Goal: Transaction & Acquisition: Obtain resource

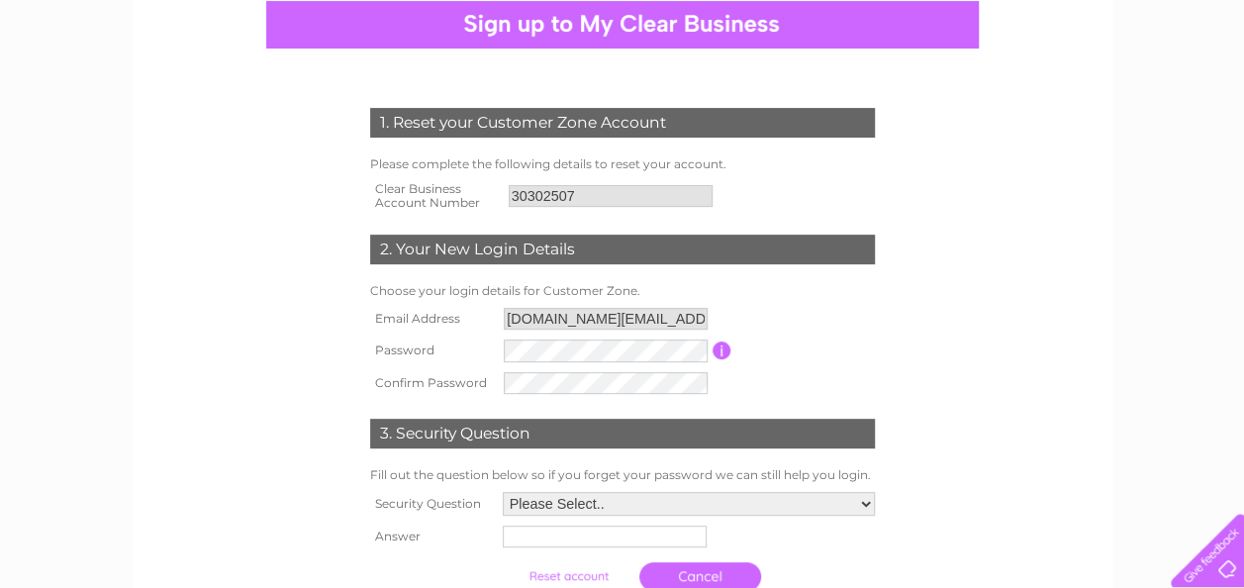
scroll to position [198, 0]
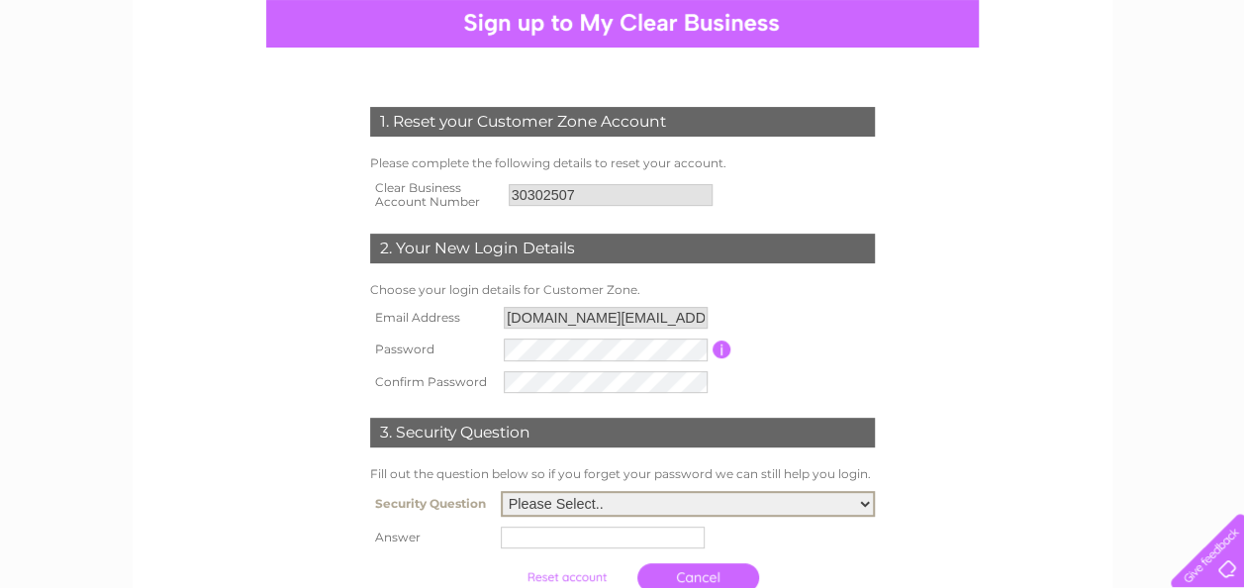
click at [632, 508] on select "Please Select.. In what town or city was your first job? In what town or city d…" at bounding box center [688, 504] width 374 height 26
select select "1"
click at [501, 493] on select "Please Select.. In what town or city was your first job? In what town or city d…" at bounding box center [688, 504] width 374 height 26
click at [661, 542] on input "text" at bounding box center [603, 538] width 204 height 22
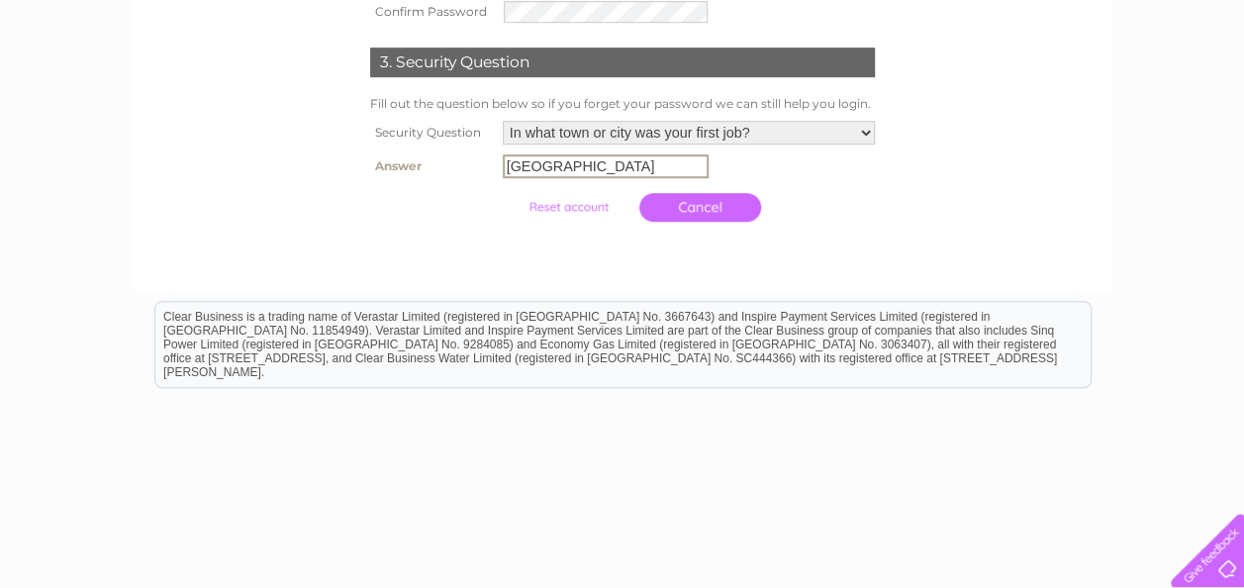
scroll to position [576, 0]
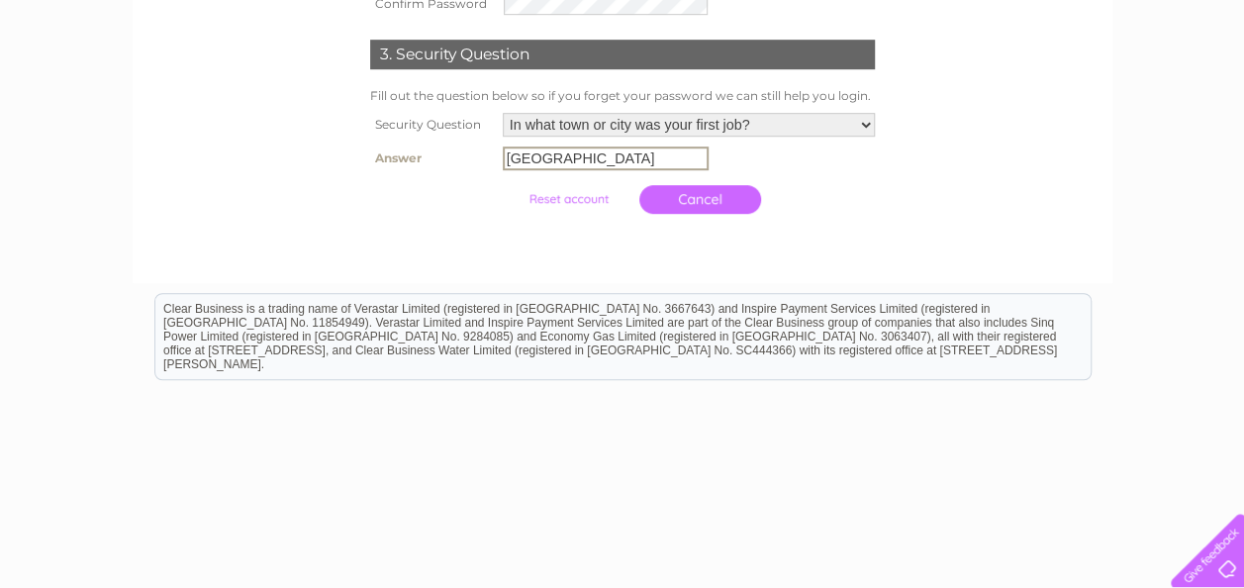
type input "Edinburgh"
click at [563, 196] on input "submit" at bounding box center [569, 199] width 122 height 28
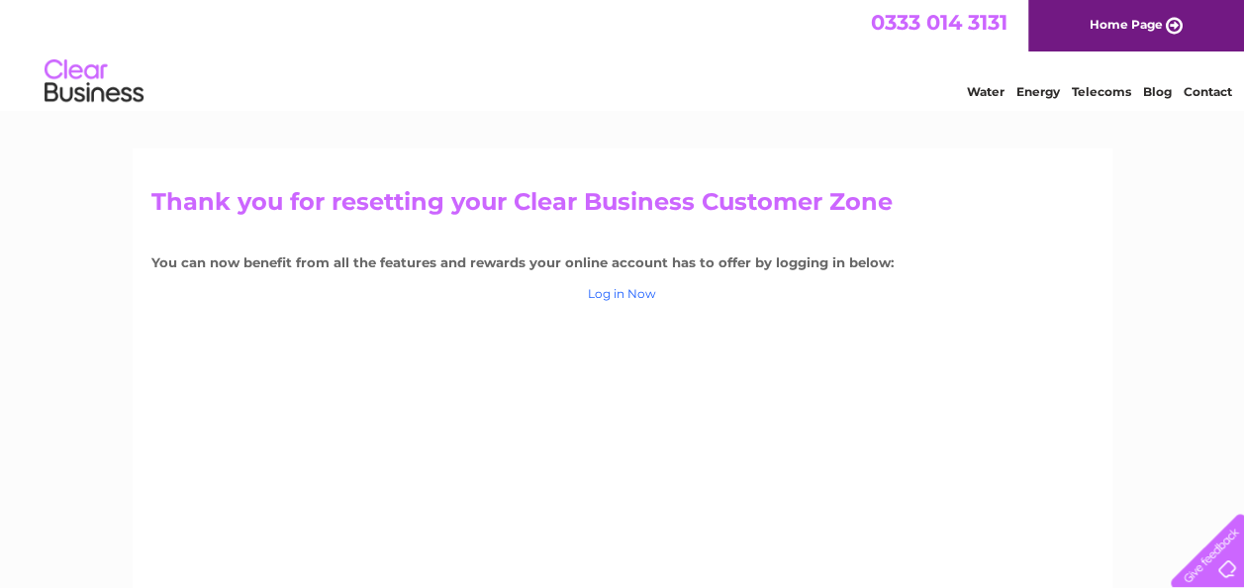
click at [649, 289] on link "Log in Now" at bounding box center [622, 293] width 68 height 15
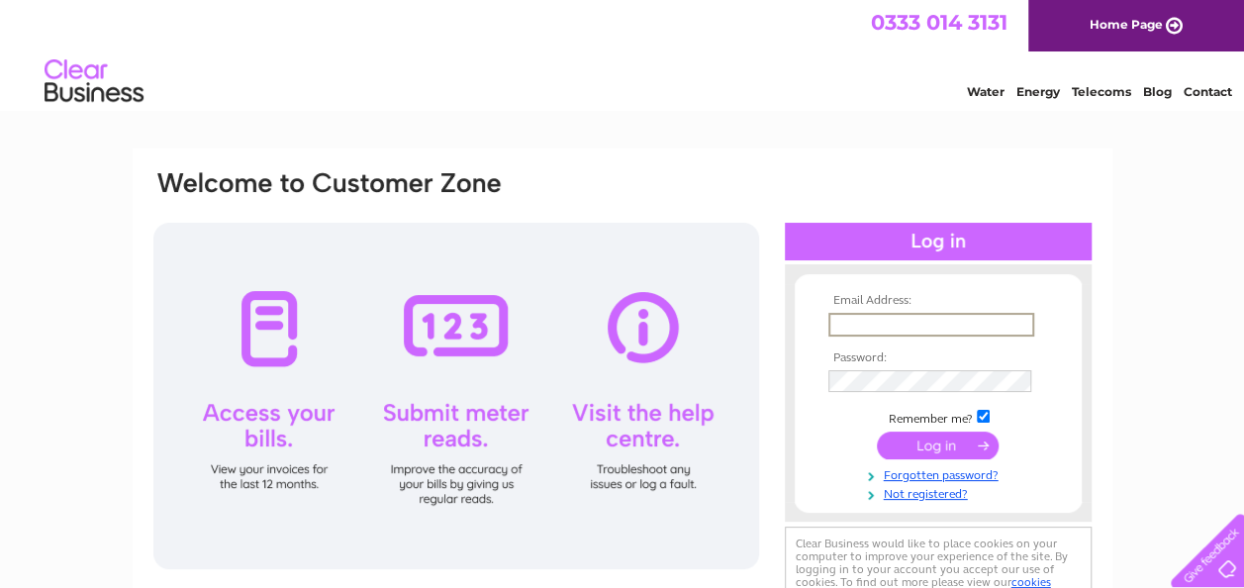
click at [896, 325] on input "text" at bounding box center [931, 325] width 206 height 24
type input "nlc.energy@northlan.gov.uk"
click at [947, 437] on input "submit" at bounding box center [938, 444] width 122 height 28
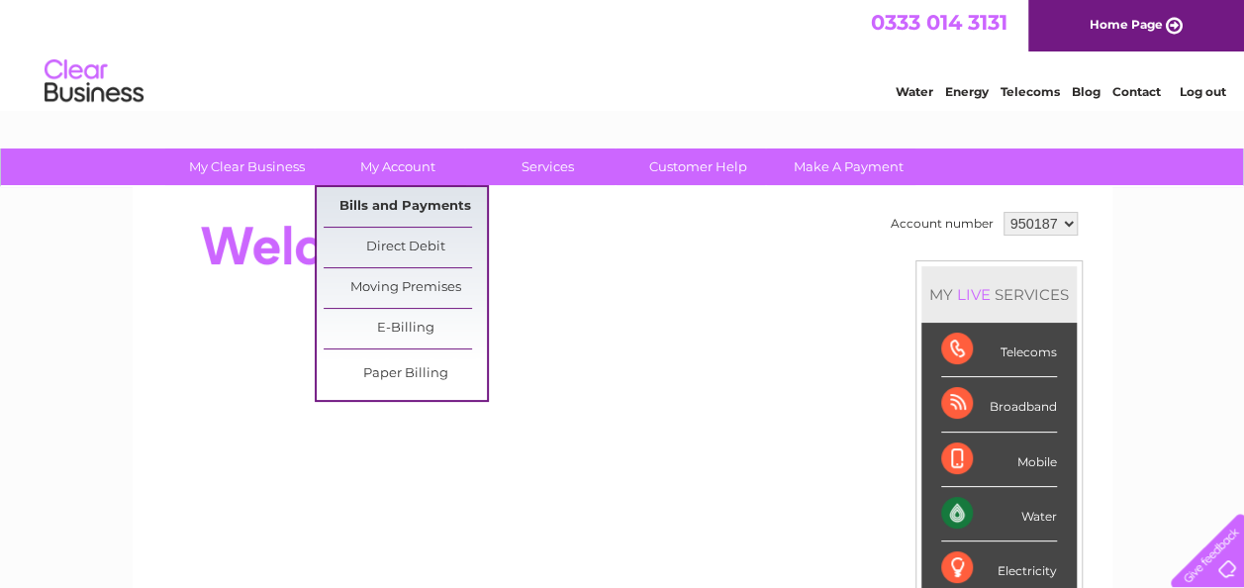
click at [392, 199] on link "Bills and Payments" at bounding box center [405, 207] width 163 height 40
click at [398, 203] on link "Bills and Payments" at bounding box center [405, 207] width 163 height 40
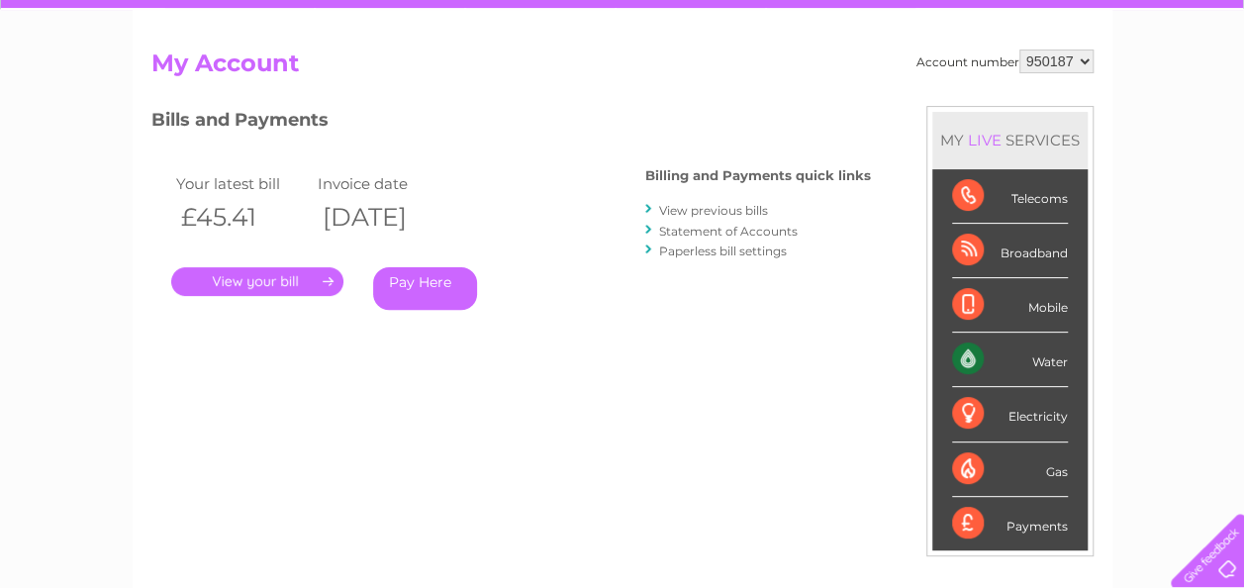
click at [648, 212] on div at bounding box center [649, 209] width 9 height 19
click at [676, 210] on link "View previous bills" at bounding box center [713, 210] width 109 height 15
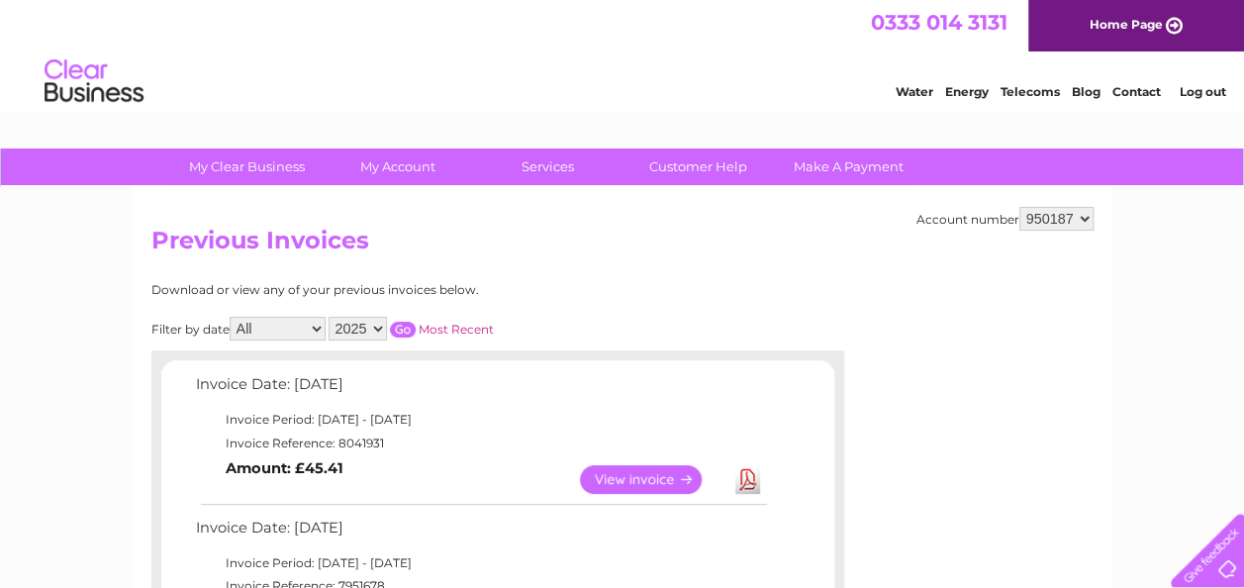
click at [1081, 226] on select "950187" at bounding box center [1056, 219] width 74 height 24
click at [629, 489] on link "View" at bounding box center [652, 479] width 145 height 29
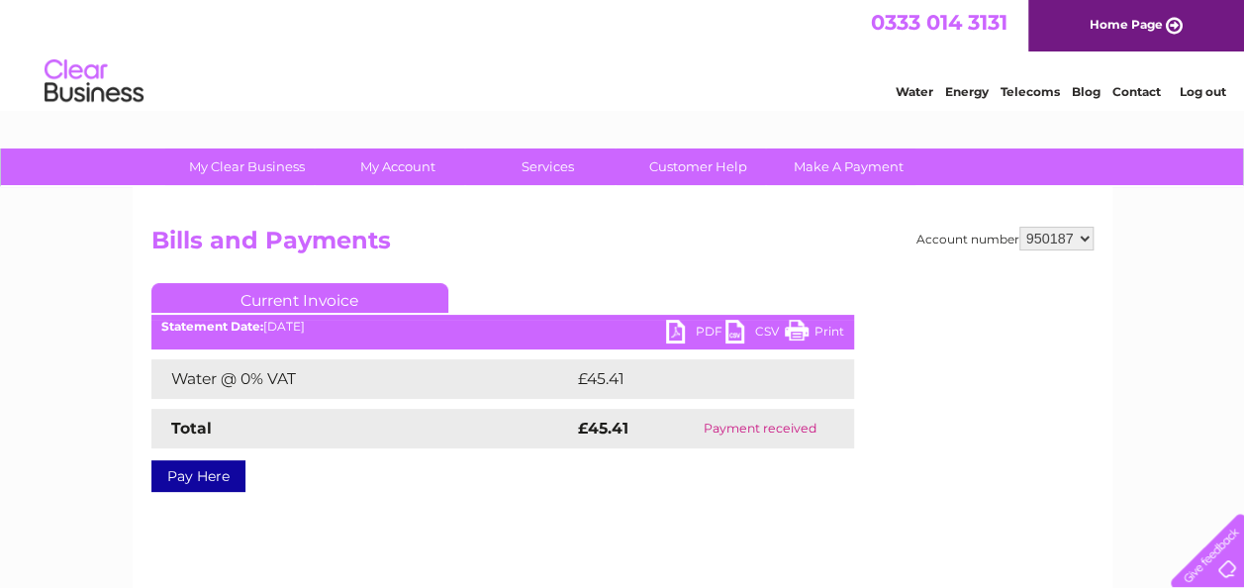
click at [685, 339] on link "PDF" at bounding box center [695, 334] width 59 height 29
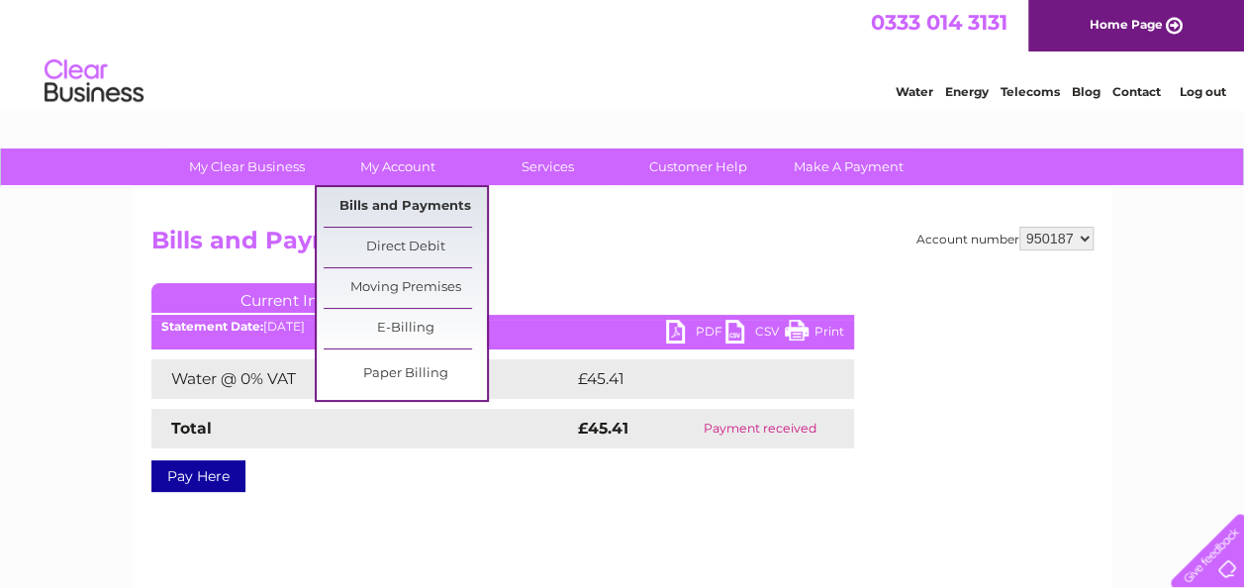
click at [392, 202] on link "Bills and Payments" at bounding box center [405, 207] width 163 height 40
click at [419, 214] on link "Bills and Payments" at bounding box center [405, 207] width 163 height 40
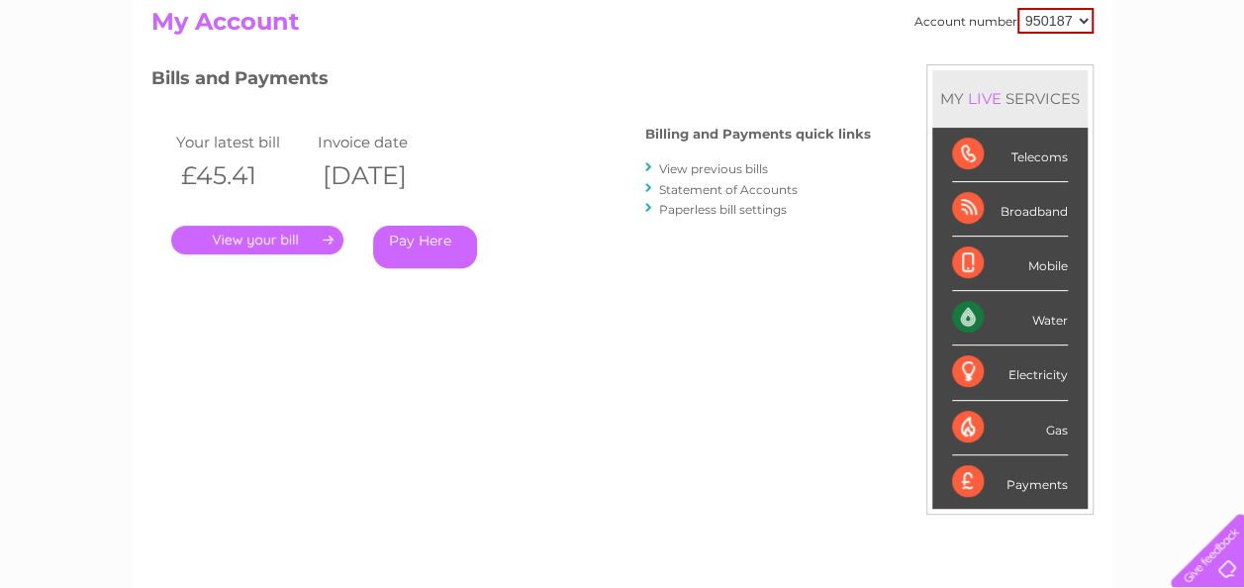
scroll to position [218, 0]
click at [690, 180] on li "Statement of Accounts" at bounding box center [758, 190] width 226 height 20
click at [649, 186] on div at bounding box center [649, 189] width 9 height 19
click at [687, 183] on link "Statement of Accounts" at bounding box center [728, 190] width 139 height 15
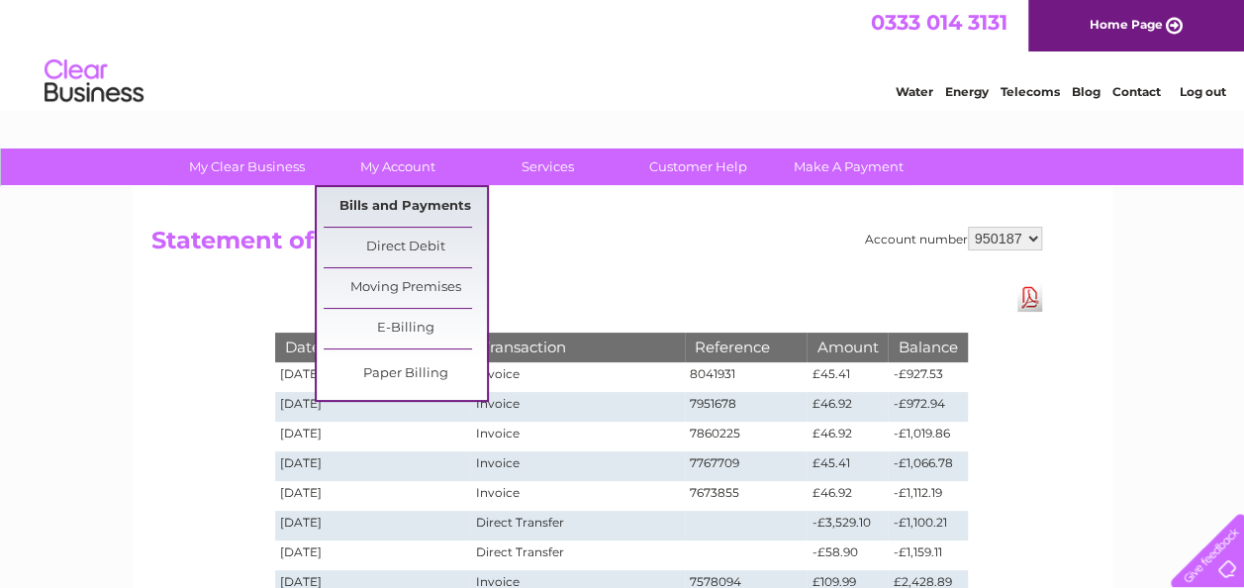
click at [416, 188] on link "Bills and Payments" at bounding box center [405, 207] width 163 height 40
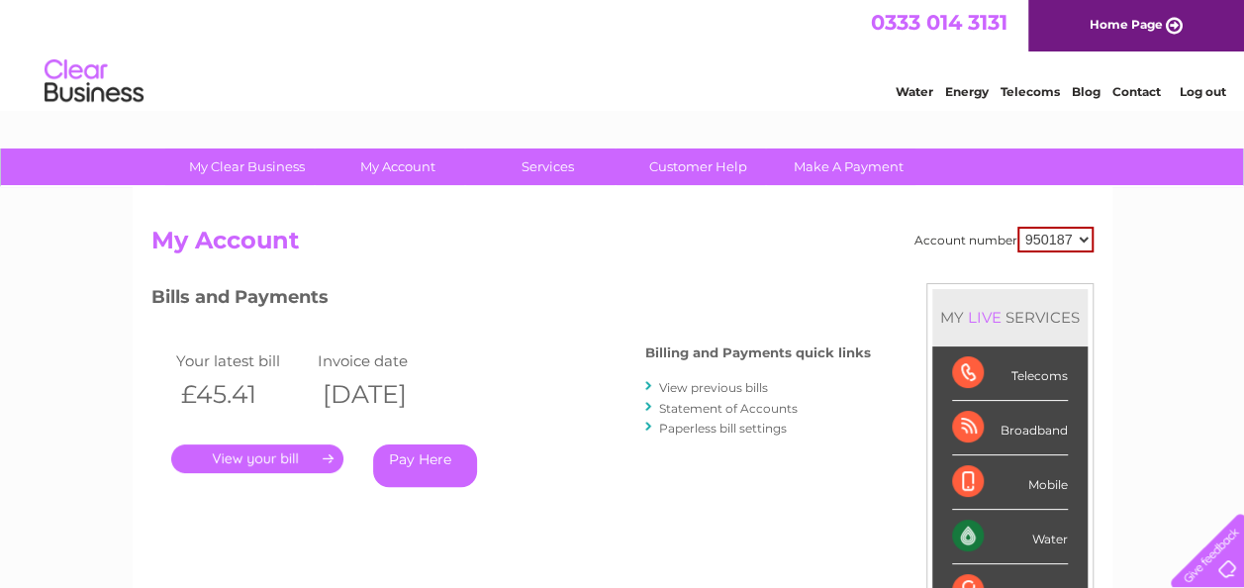
click at [697, 385] on link "View previous bills" at bounding box center [713, 387] width 109 height 15
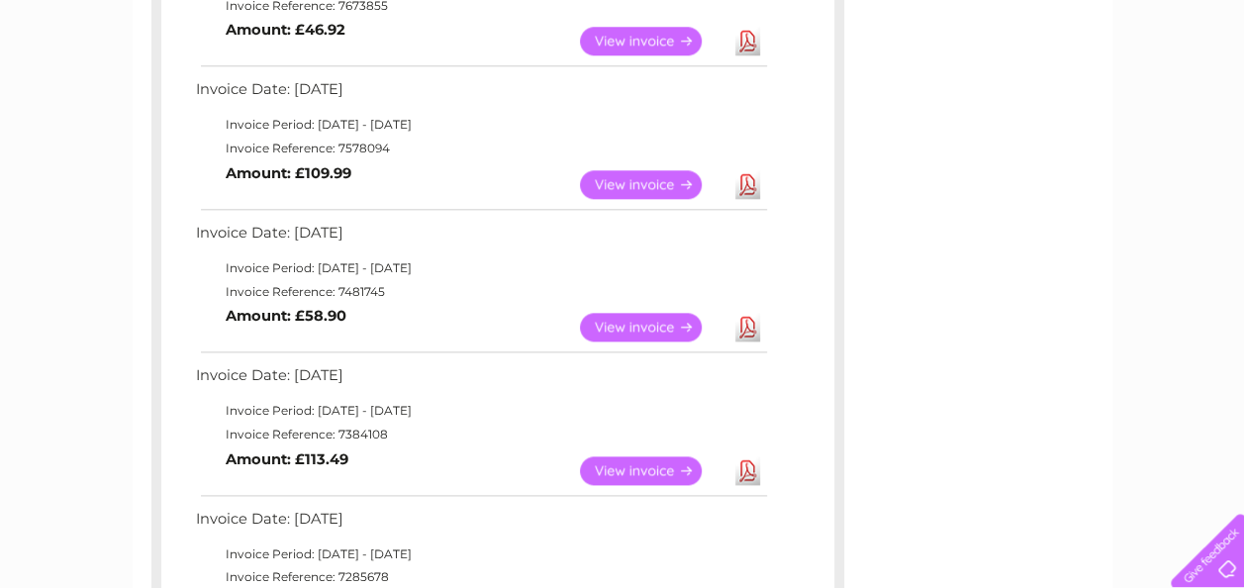
scroll to position [1015, 0]
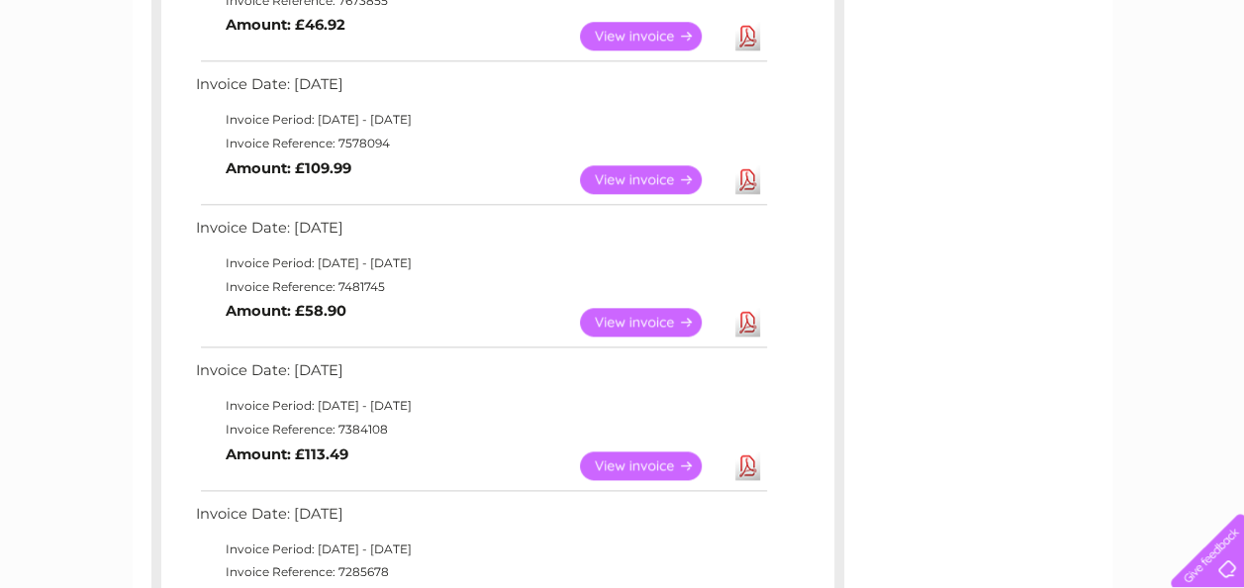
click at [750, 181] on link "Download" at bounding box center [747, 179] width 25 height 29
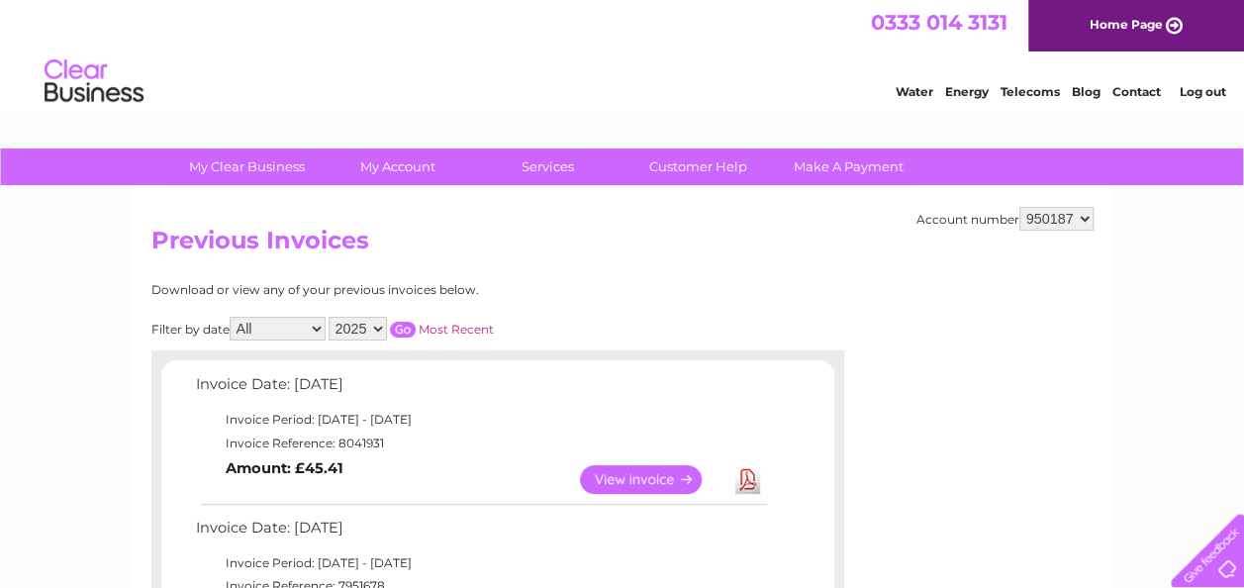
click at [1023, 220] on select "950187" at bounding box center [1056, 219] width 74 height 24
click at [355, 328] on select "2025 2024 2023 2022" at bounding box center [358, 329] width 58 height 24
select select "2024"
click at [330, 317] on select "2025 2024 2023 2022" at bounding box center [358, 329] width 58 height 24
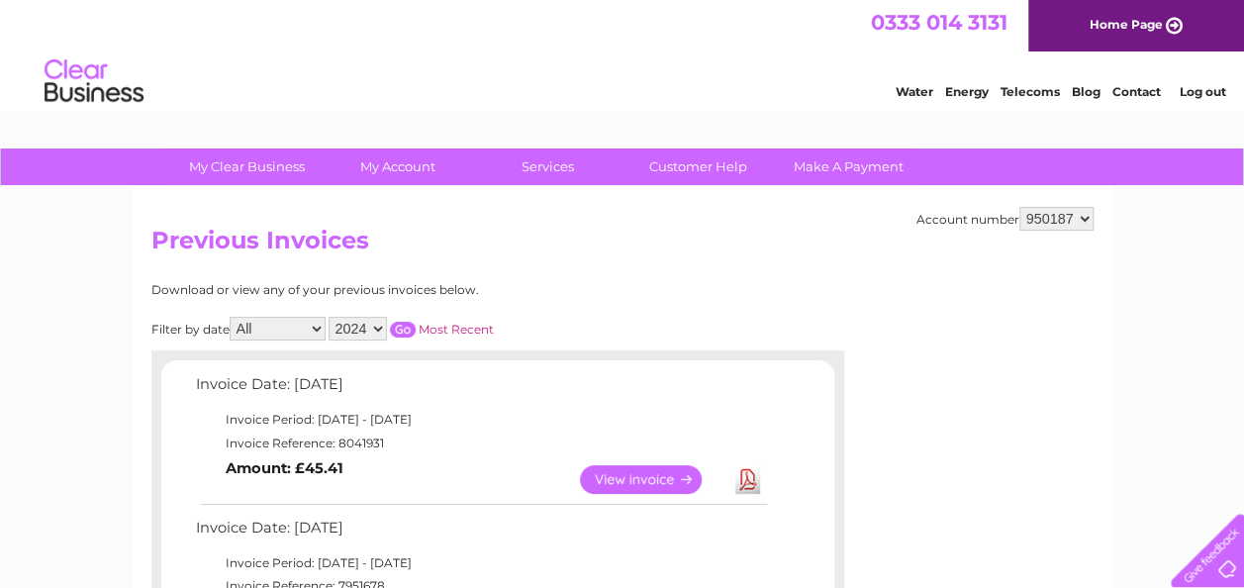
click at [405, 331] on input "button" at bounding box center [403, 330] width 26 height 16
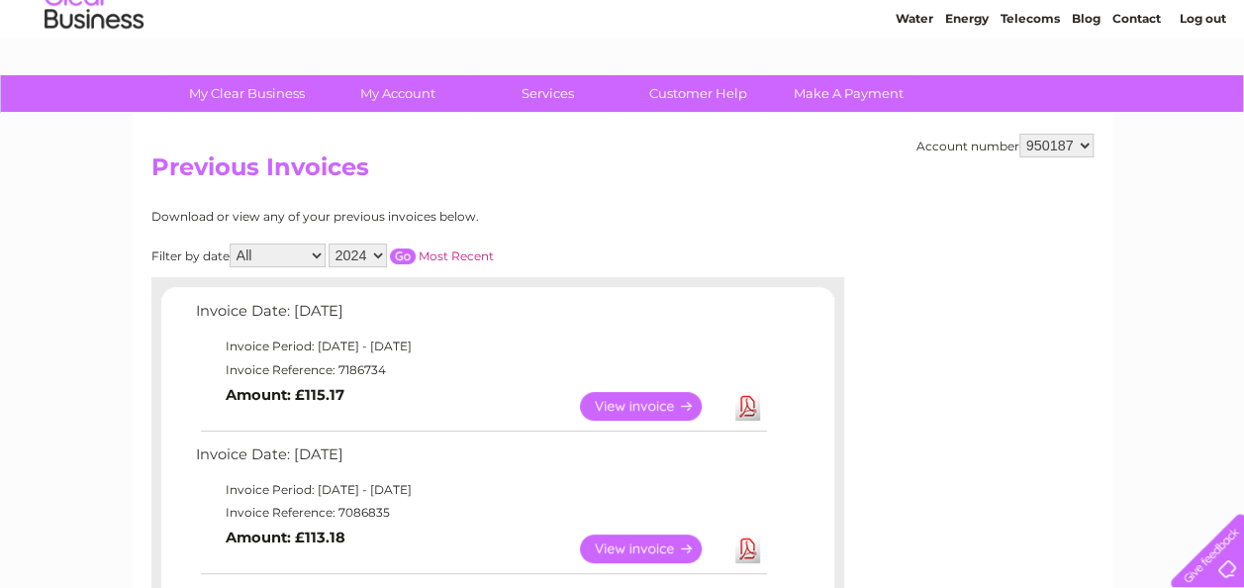
scroll to position [76, 0]
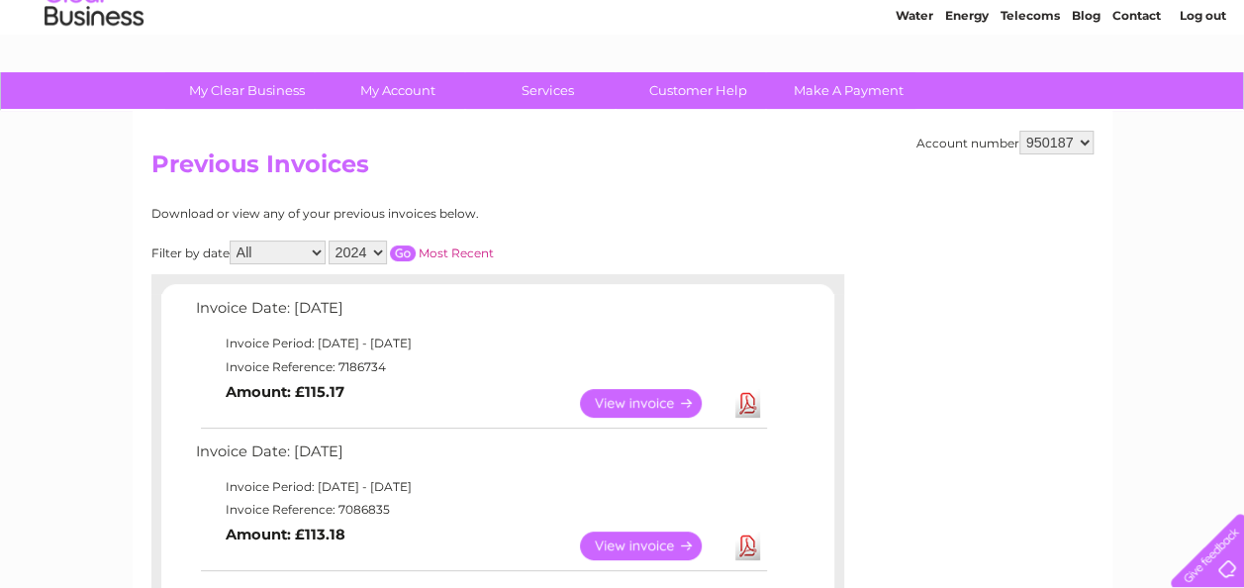
click at [629, 389] on link "View" at bounding box center [652, 403] width 145 height 29
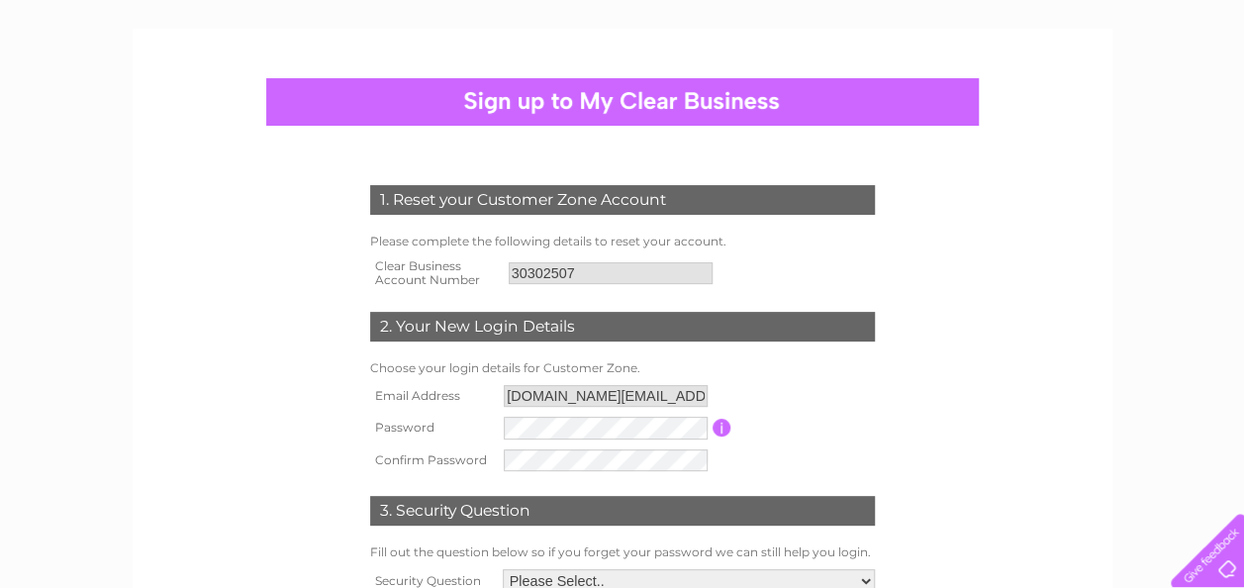
scroll to position [125, 0]
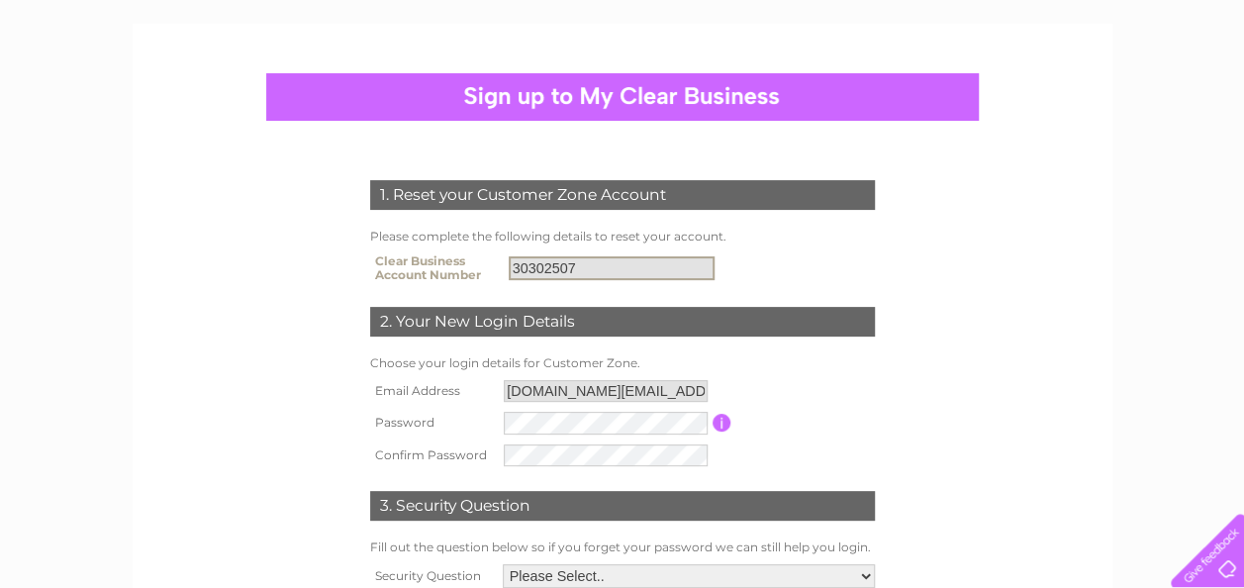
click at [627, 265] on input "30302507" at bounding box center [612, 268] width 206 height 24
click at [558, 261] on input "30302507" at bounding box center [612, 268] width 206 height 24
click at [590, 271] on input "30302507" at bounding box center [612, 268] width 206 height 24
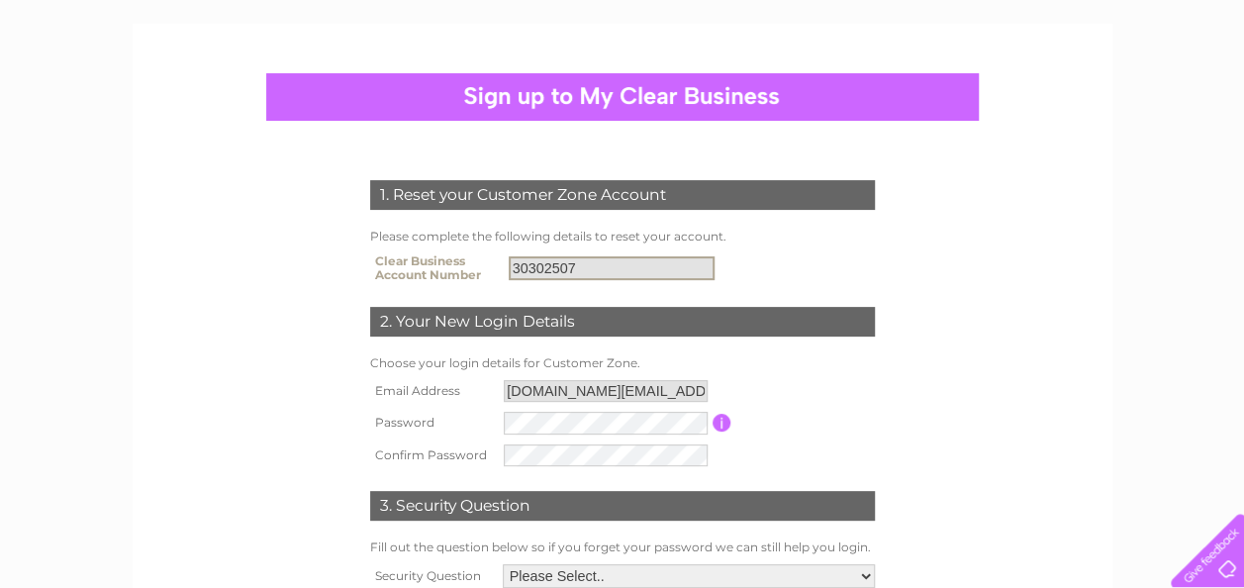
click at [590, 271] on input "30302507" at bounding box center [612, 268] width 206 height 24
drag, startPoint x: 576, startPoint y: 243, endPoint x: 578, endPoint y: 257, distance: 14.0
click at [578, 257] on div "1. Reset your Customer Zone Account Please complete the following details to re…" at bounding box center [622, 416] width 597 height 513
click at [578, 261] on input "30302507" at bounding box center [612, 268] width 206 height 24
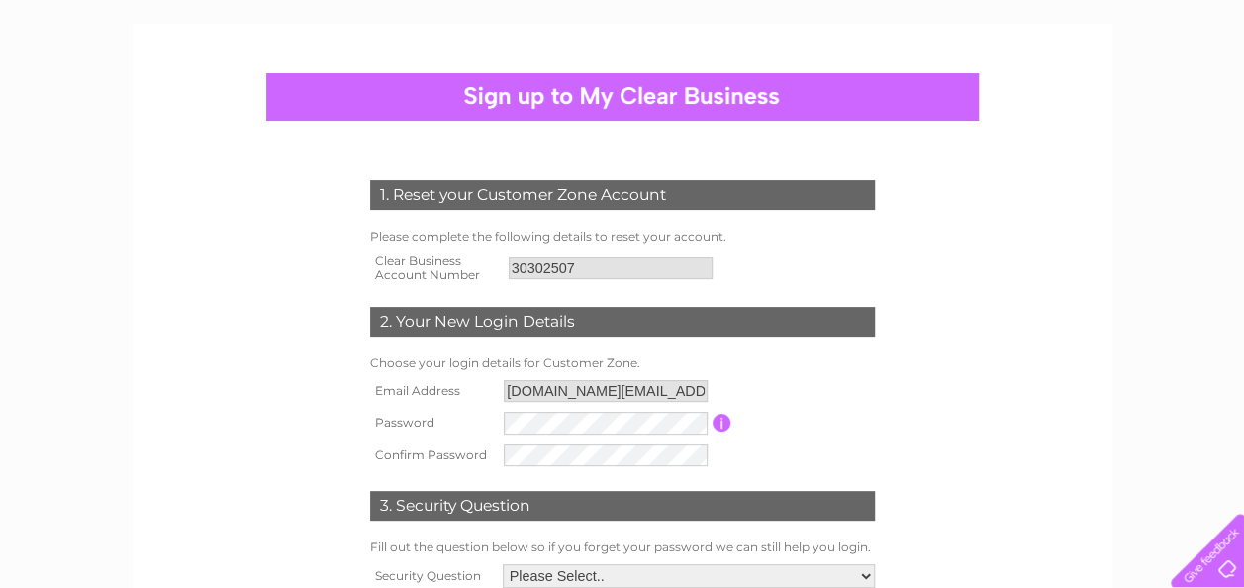
drag, startPoint x: 578, startPoint y: 261, endPoint x: 717, endPoint y: 333, distance: 155.8
click at [717, 333] on div "2. Your New Login Details" at bounding box center [622, 322] width 505 height 30
click at [594, 261] on input "30302507" at bounding box center [612, 268] width 206 height 24
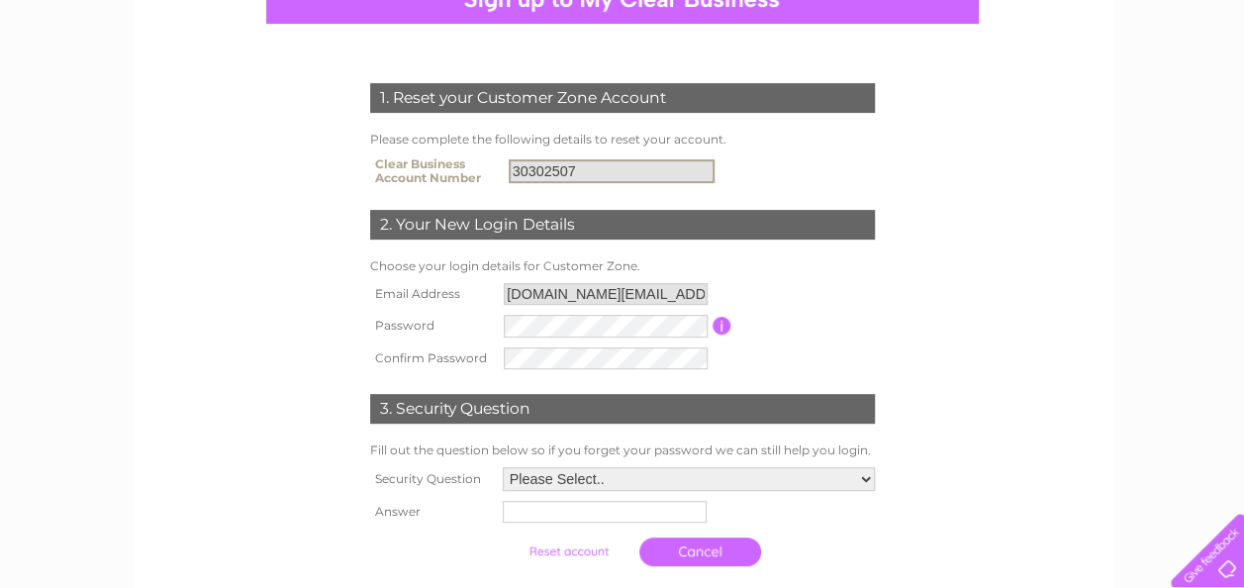
scroll to position [251, 0]
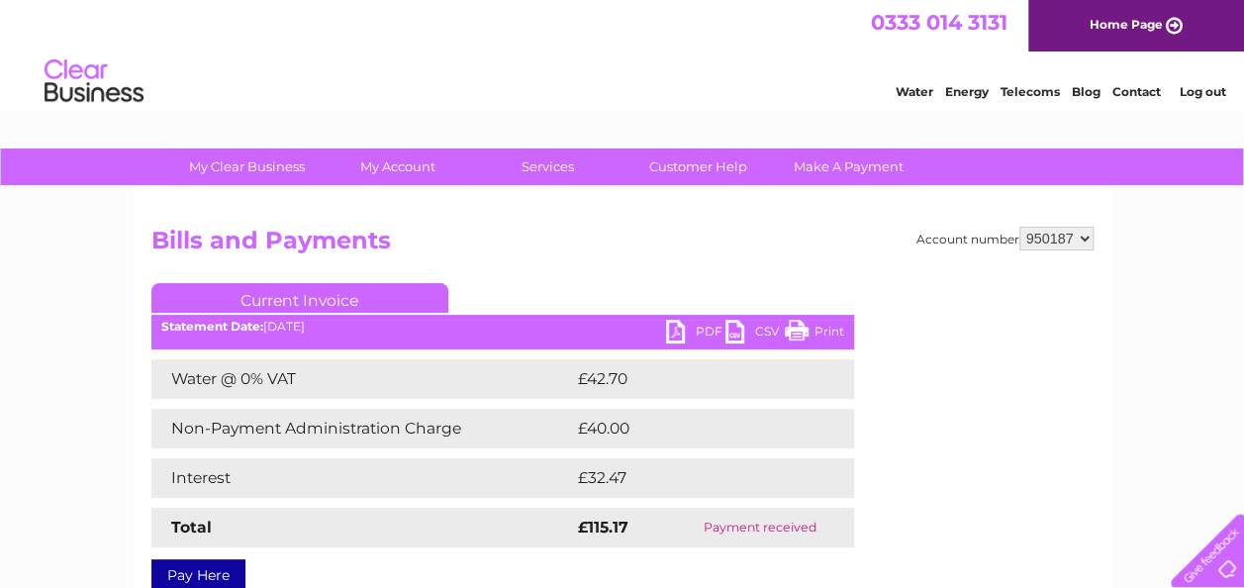
click at [679, 334] on link "PDF" at bounding box center [695, 334] width 59 height 29
